Goal: Check status: Check status

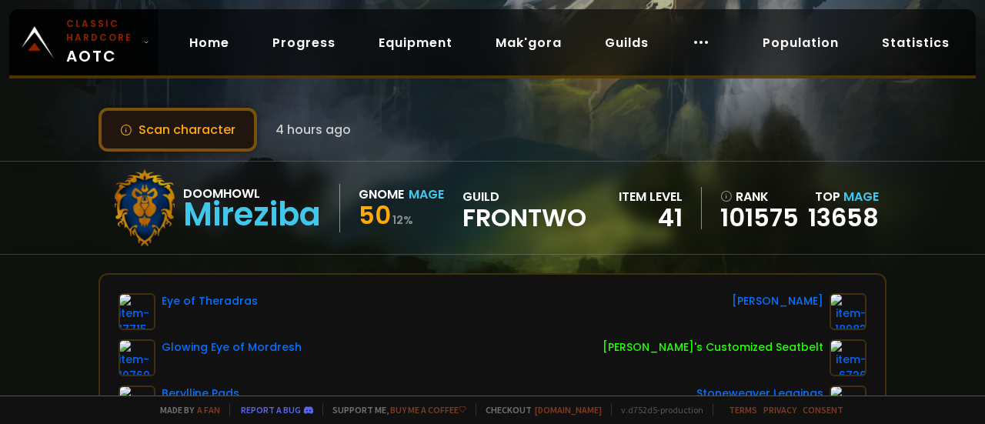
click at [192, 128] on button "Scan character" at bounding box center [177, 130] width 158 height 44
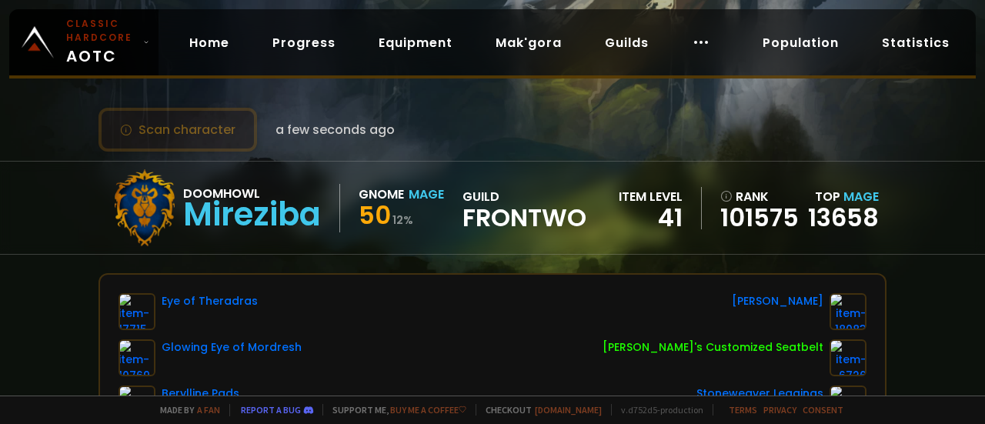
click at [166, 125] on button "Scan character" at bounding box center [177, 130] width 158 height 44
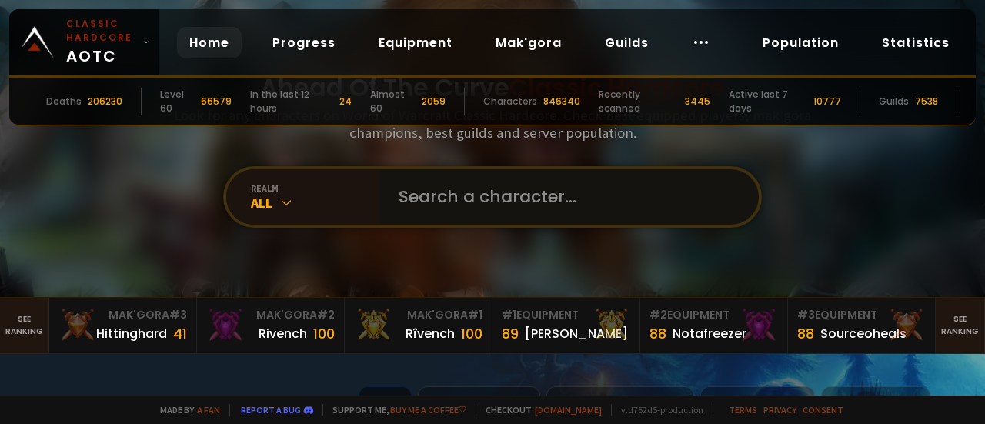
click at [454, 207] on input "text" at bounding box center [564, 196] width 351 height 55
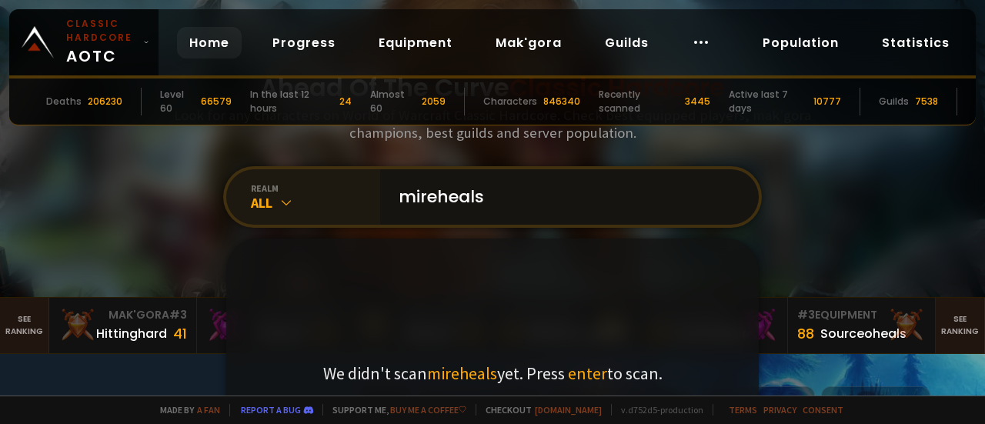
type input "mireheals"
click at [278, 204] on icon at bounding box center [285, 202] width 15 height 15
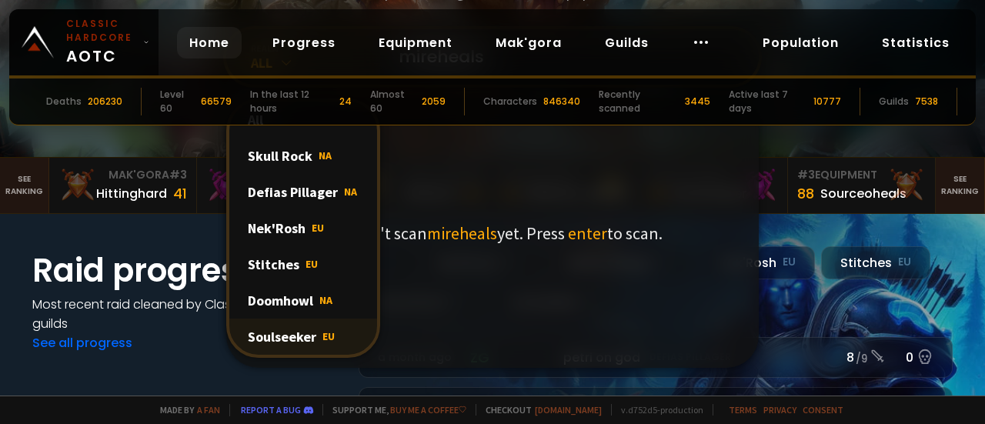
scroll to position [154, 0]
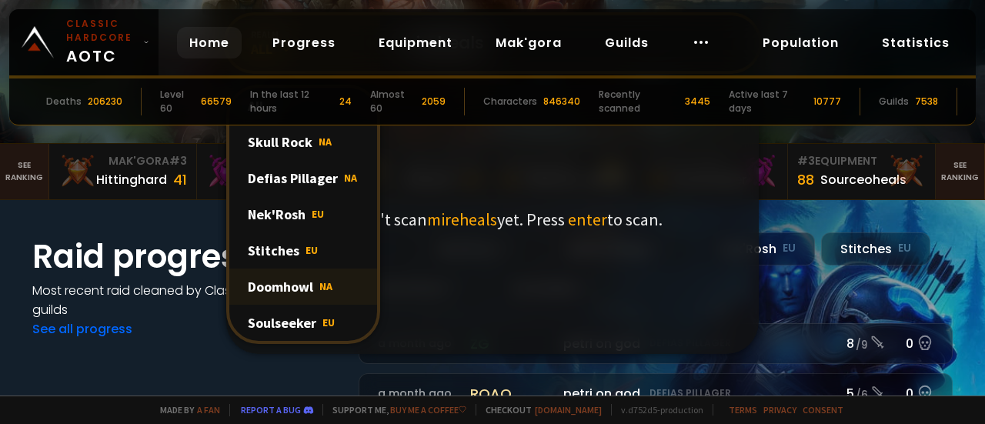
click at [312, 285] on div "Doomhowl NA" at bounding box center [303, 286] width 148 height 36
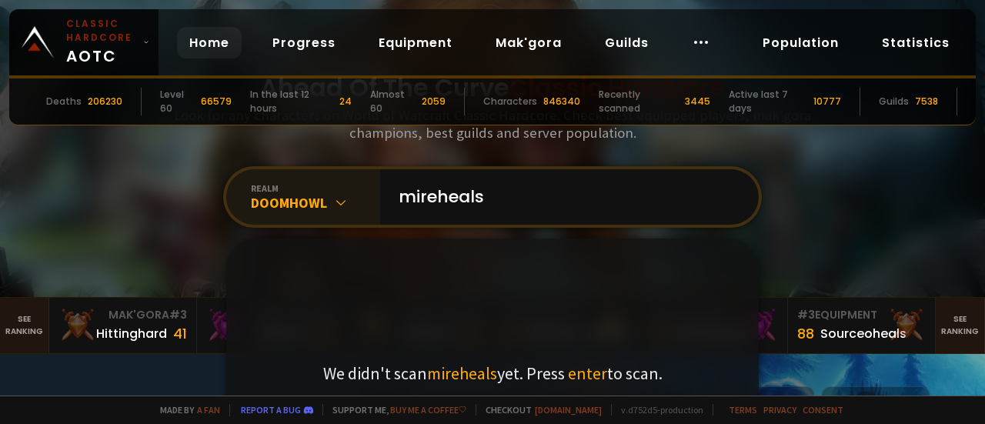
scroll to position [0, 0]
click at [535, 202] on input "mireheals" at bounding box center [564, 196] width 351 height 55
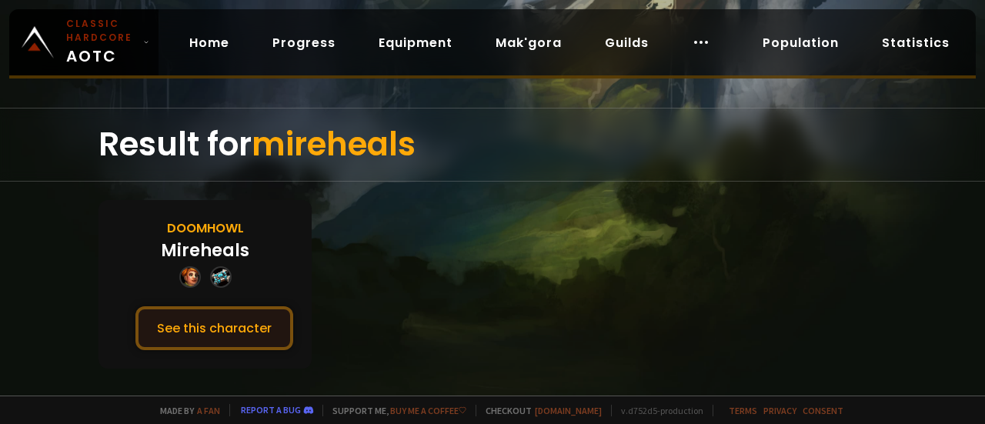
click at [248, 326] on button "See this character" at bounding box center [214, 328] width 158 height 44
